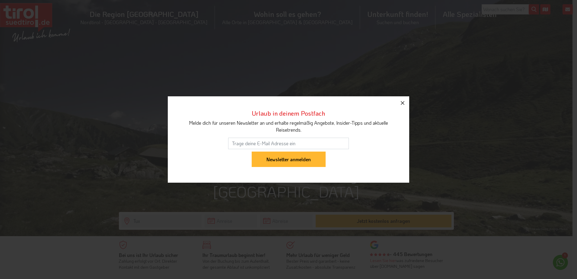
click at [398, 102] on button "button" at bounding box center [402, 102] width 13 height 13
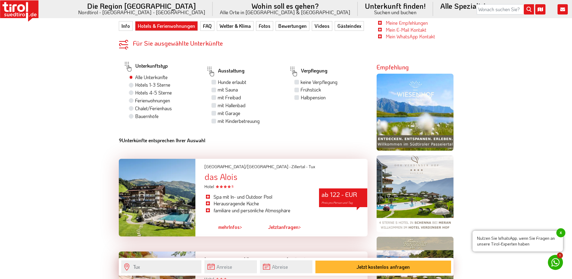
scroll to position [392, 0]
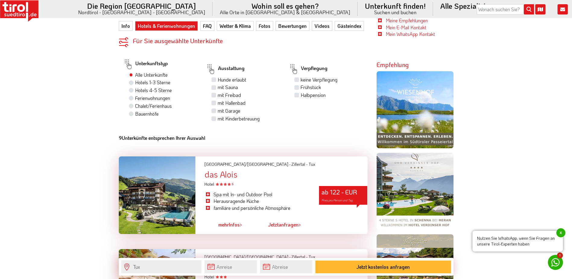
click at [225, 169] on div "das Alois" at bounding box center [285, 173] width 163 height 9
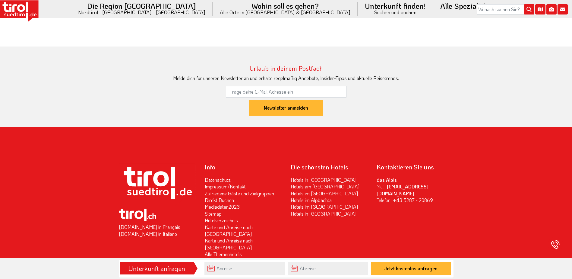
scroll to position [1292, 0]
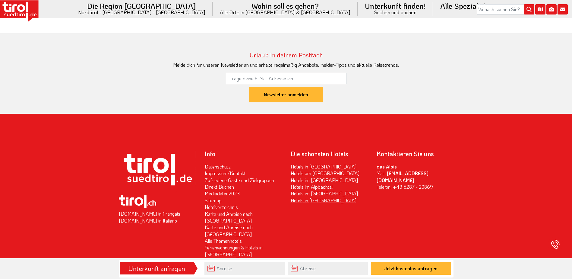
click at [311, 197] on link "Hotels in [GEOGRAPHIC_DATA]" at bounding box center [324, 200] width 66 height 6
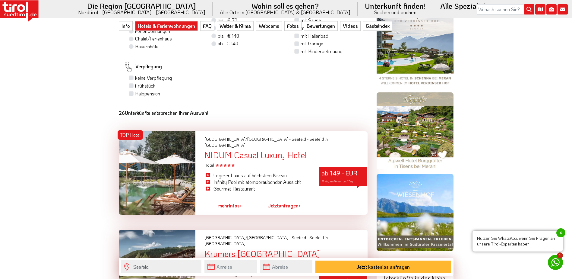
scroll to position [452, 0]
click at [250, 150] on div "NIDUM Casual Luxury Hotel" at bounding box center [285, 154] width 163 height 9
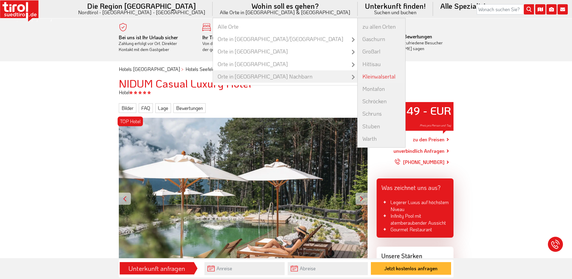
click at [358, 76] on link "Kleinwalsertal" at bounding box center [382, 76] width 48 height 12
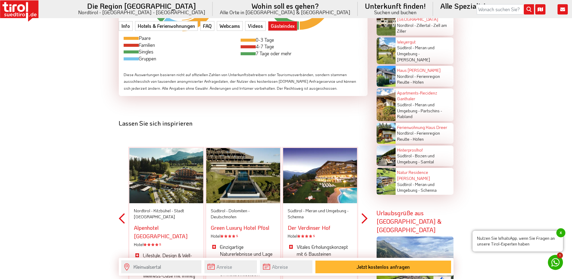
scroll to position [1419, 0]
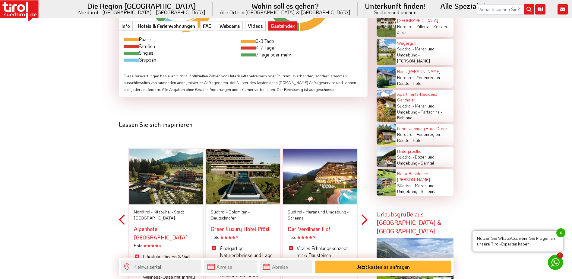
click at [365, 204] on button "Next" at bounding box center [365, 219] width 6 height 177
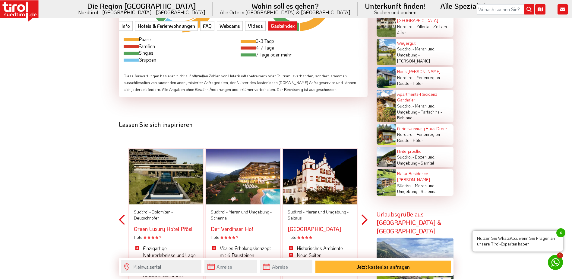
click at [365, 204] on button "Next" at bounding box center [365, 219] width 6 height 177
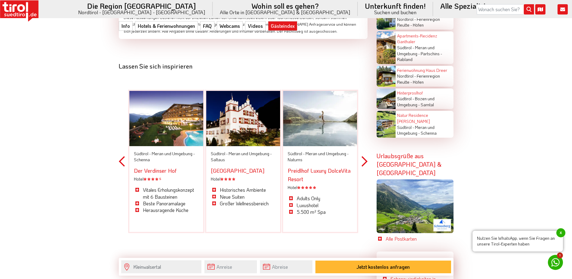
scroll to position [1479, 0]
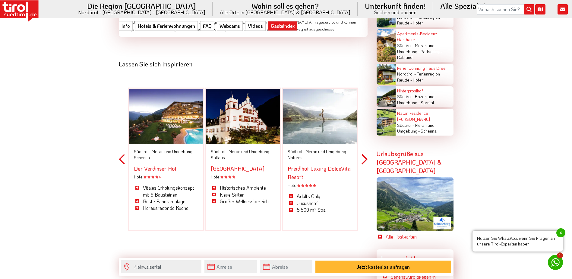
click at [306, 148] on span "Meran und Umgebung -" at bounding box center [326, 151] width 43 height 6
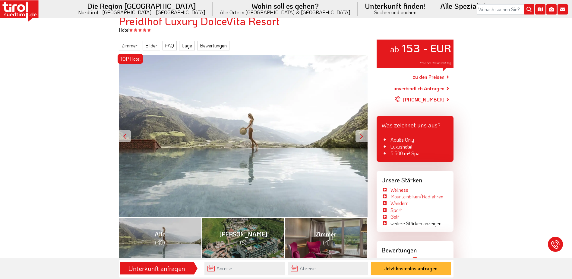
scroll to position [60, 0]
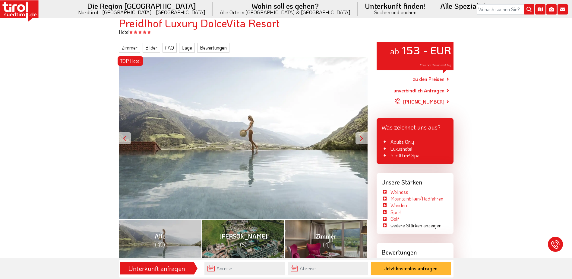
click at [364, 139] on div at bounding box center [362, 138] width 12 height 12
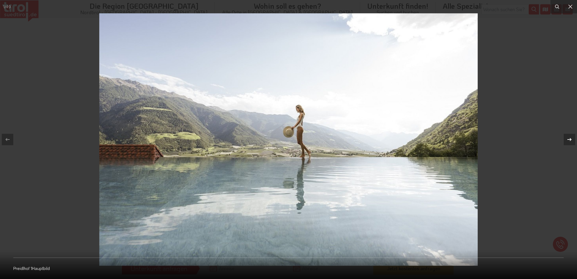
click at [565, 140] on div at bounding box center [568, 139] width 11 height 11
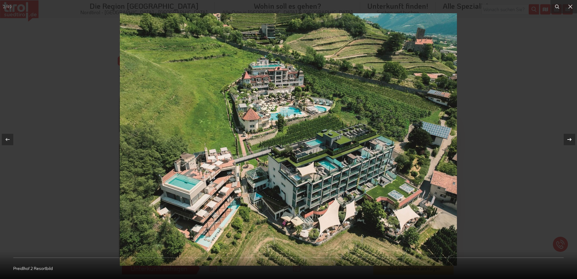
click at [561, 139] on button at bounding box center [565, 139] width 21 height 30
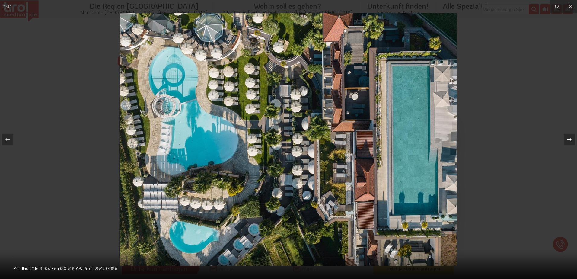
click at [560, 139] on button at bounding box center [565, 139] width 21 height 30
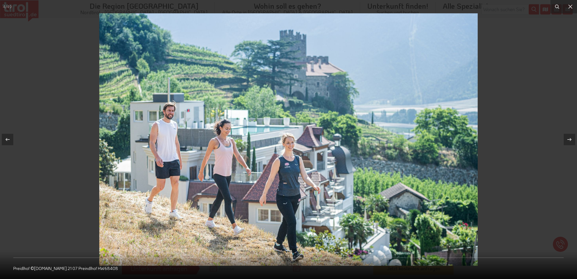
click at [555, 139] on div at bounding box center [288, 139] width 577 height 279
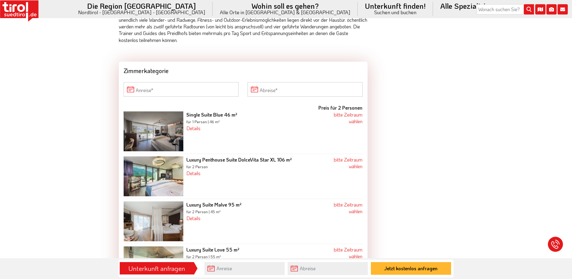
scroll to position [874, 0]
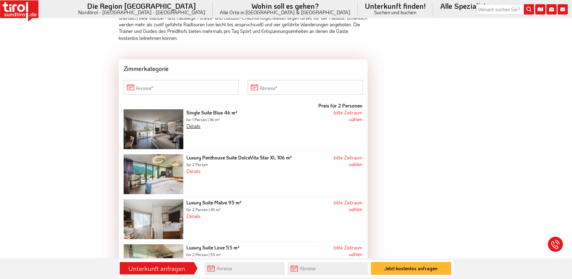
click at [191, 123] on link "Details" at bounding box center [193, 126] width 14 height 6
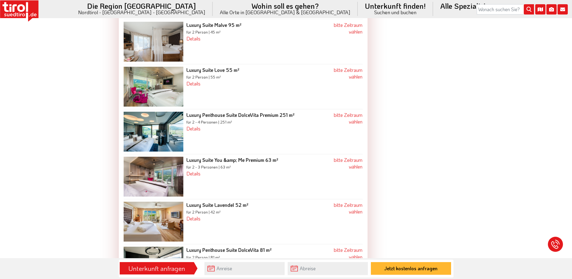
scroll to position [1116, 0]
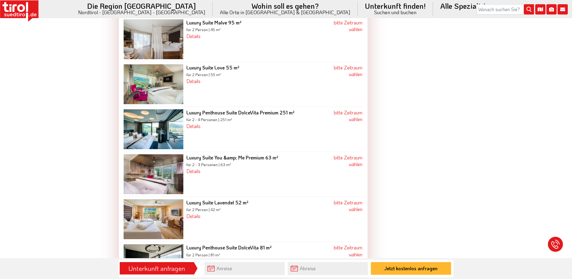
click at [244, 75] on div "Luxury Suite Love 55 m² für 2 Person | 55 m² Details Luxury Suite Love 55m² 55m…" at bounding box center [253, 84] width 140 height 40
click at [351, 64] on link "bitte Zeitraum wählen" at bounding box center [348, 70] width 29 height 13
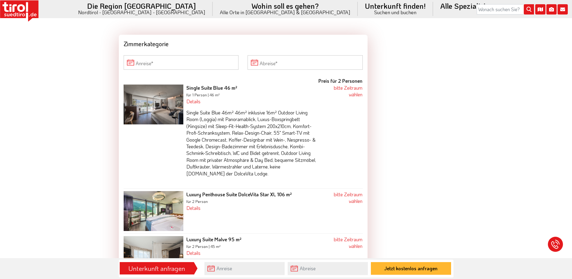
scroll to position [897, 0]
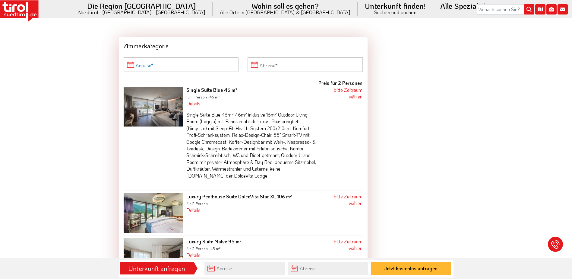
click at [166, 57] on input "Anreise" at bounding box center [181, 64] width 115 height 14
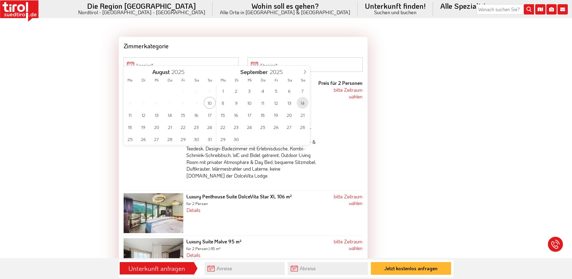
click at [301, 101] on span "14" at bounding box center [303, 103] width 12 height 12
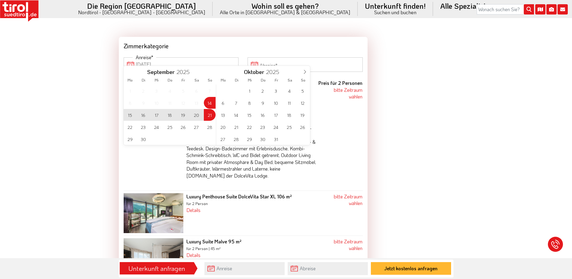
click at [210, 112] on span "21" at bounding box center [210, 115] width 12 height 12
type input "[DATE]"
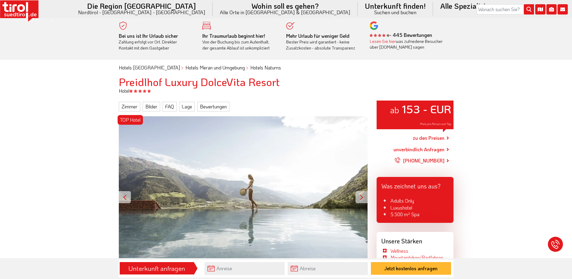
scroll to position [0, 0]
